Goal: Book appointment/travel/reservation

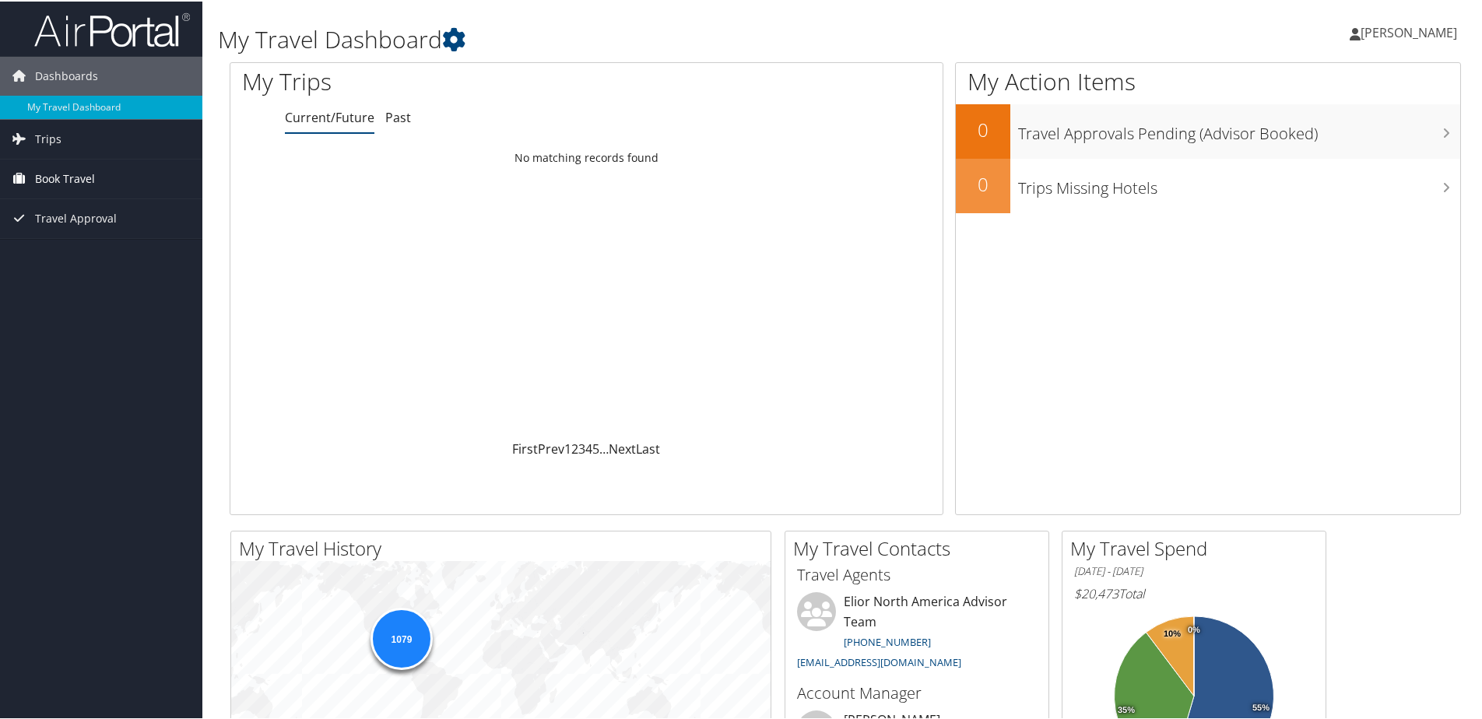
click at [63, 181] on span "Book Travel" at bounding box center [65, 177] width 60 height 39
click at [79, 256] on link "Book/Manage Online Trips" at bounding box center [101, 255] width 202 height 23
